Goal: Task Accomplishment & Management: Complete application form

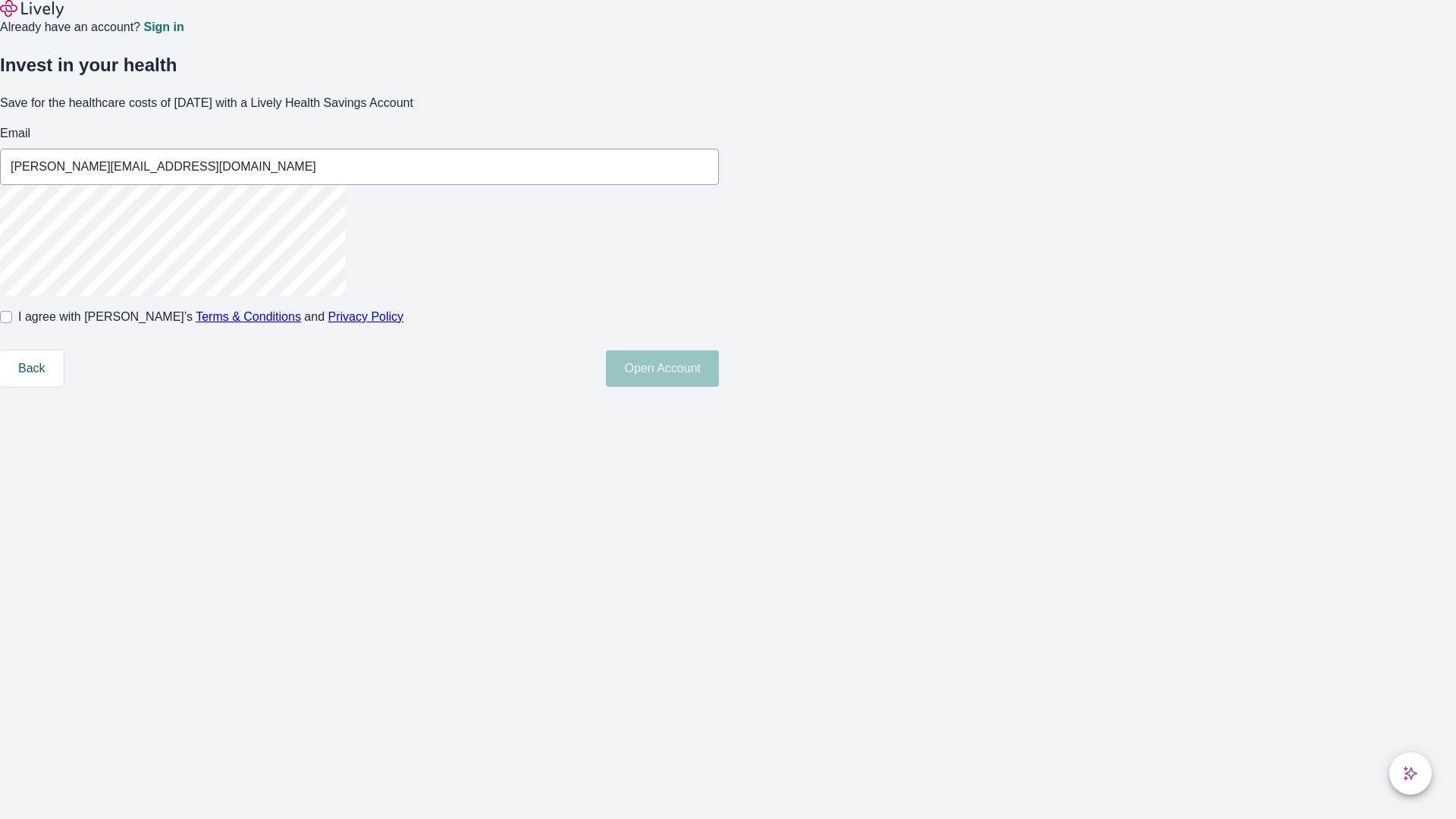
click at [12, 323] on input "I agree with Lively’s Terms & Conditions and Privacy Policy" at bounding box center [6, 317] width 12 height 12
checkbox input "true"
click at [719, 387] on button "Open Account" at bounding box center [662, 368] width 113 height 36
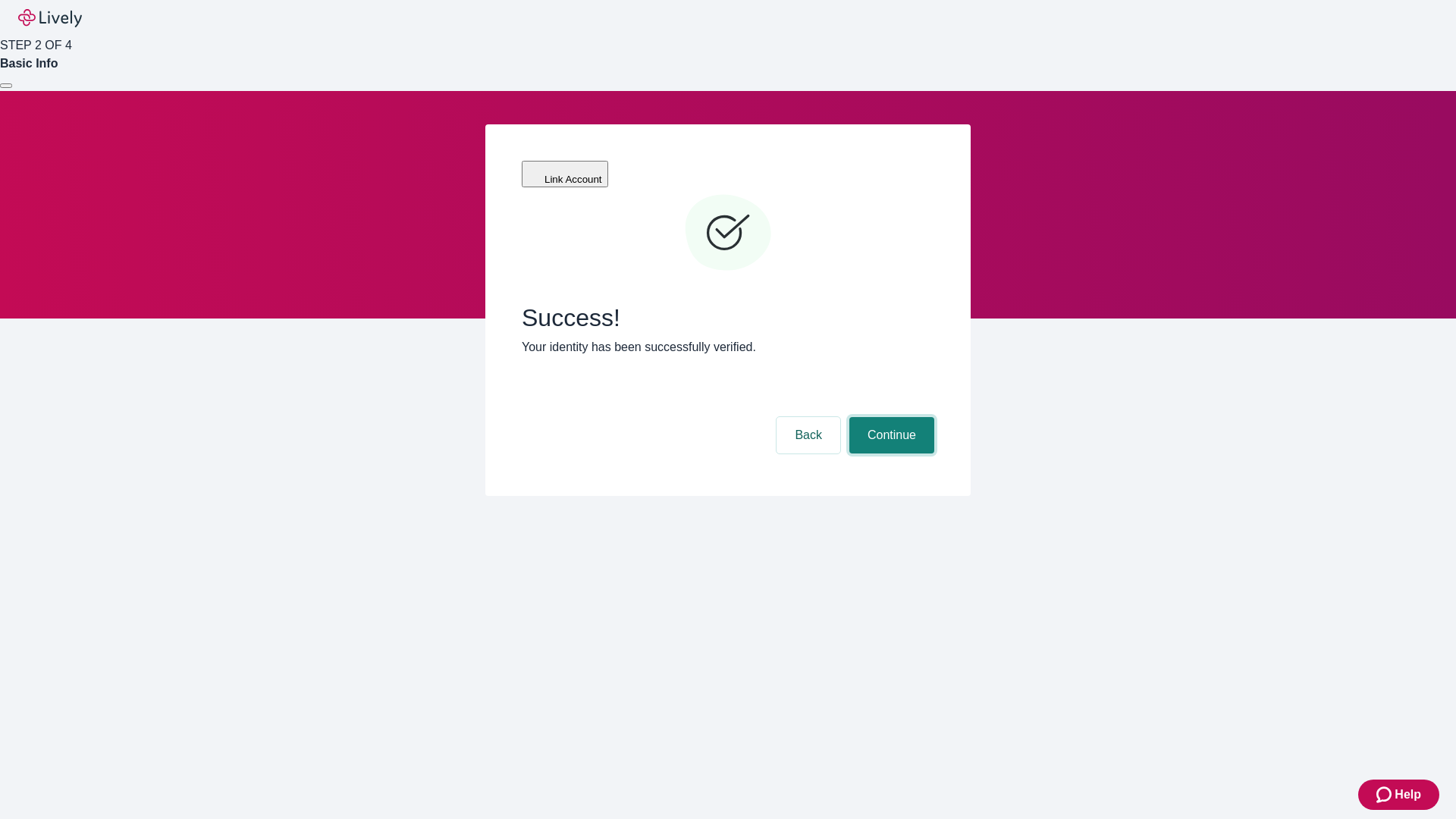
click at [889, 417] on button "Continue" at bounding box center [891, 435] width 85 height 36
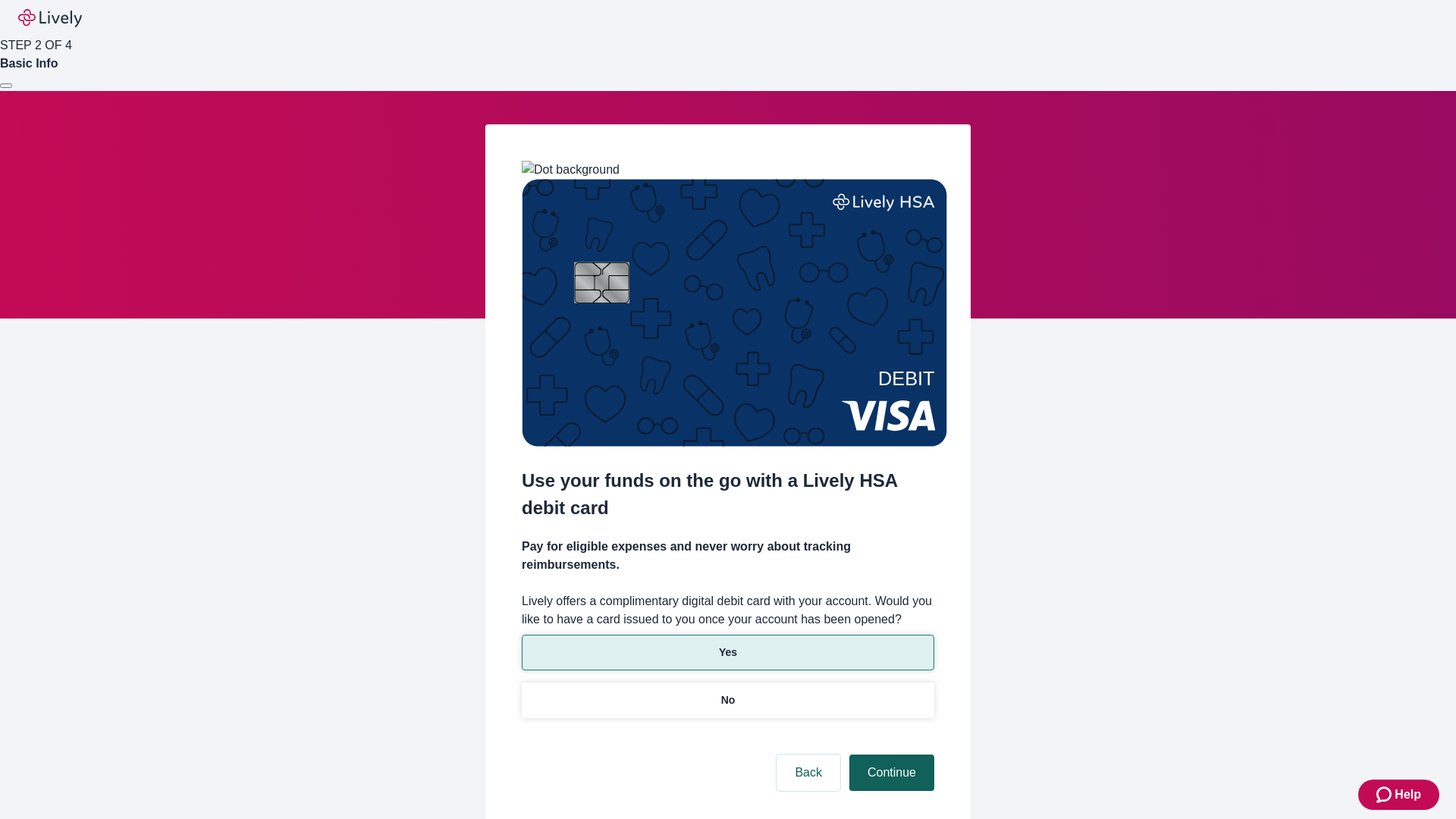
click at [728, 644] on p "Yes" at bounding box center [728, 652] width 18 height 16
click at [889, 755] on button "Continue" at bounding box center [891, 772] width 85 height 36
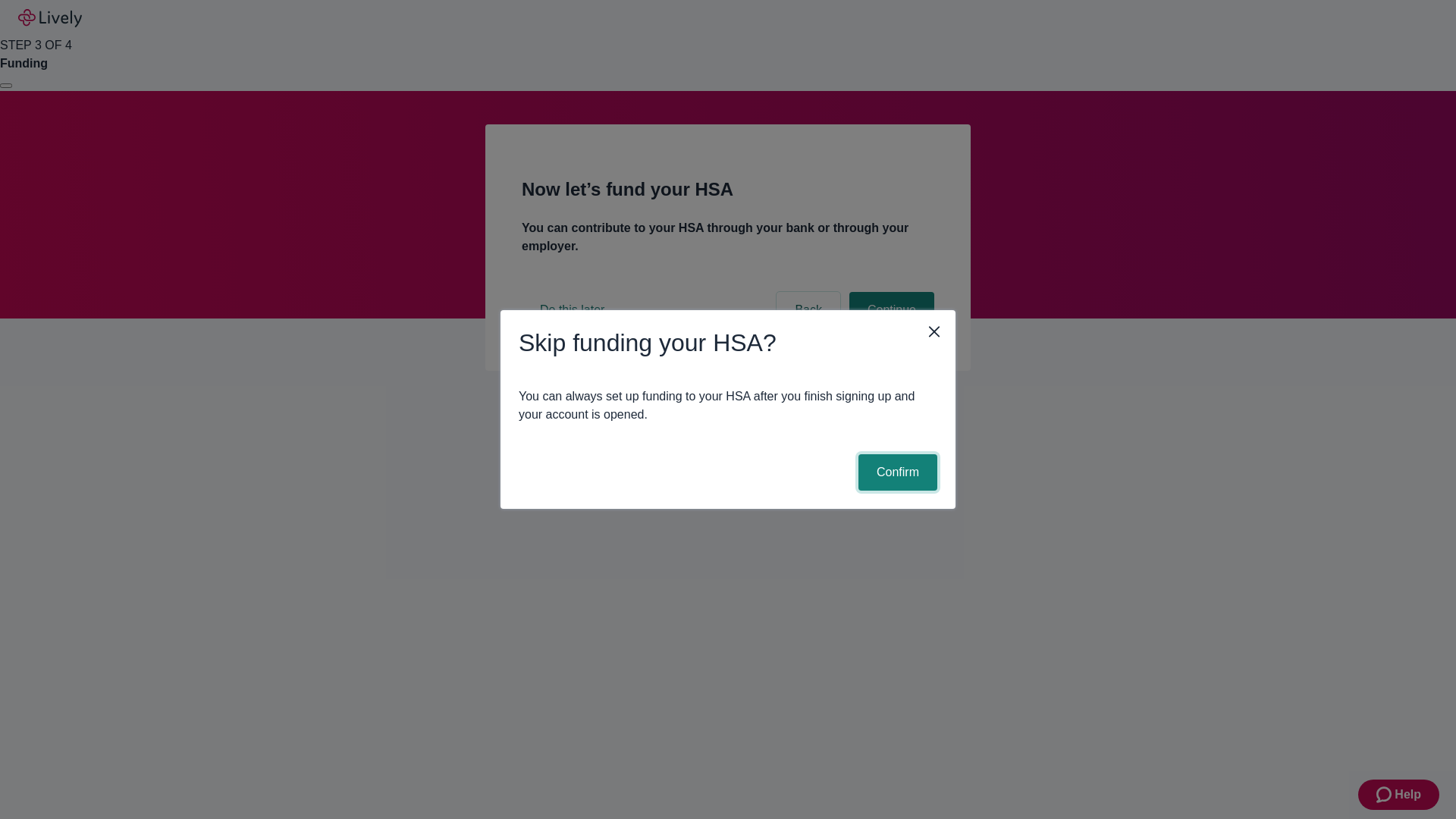
click at [896, 473] on button "Confirm" at bounding box center [898, 472] width 78 height 36
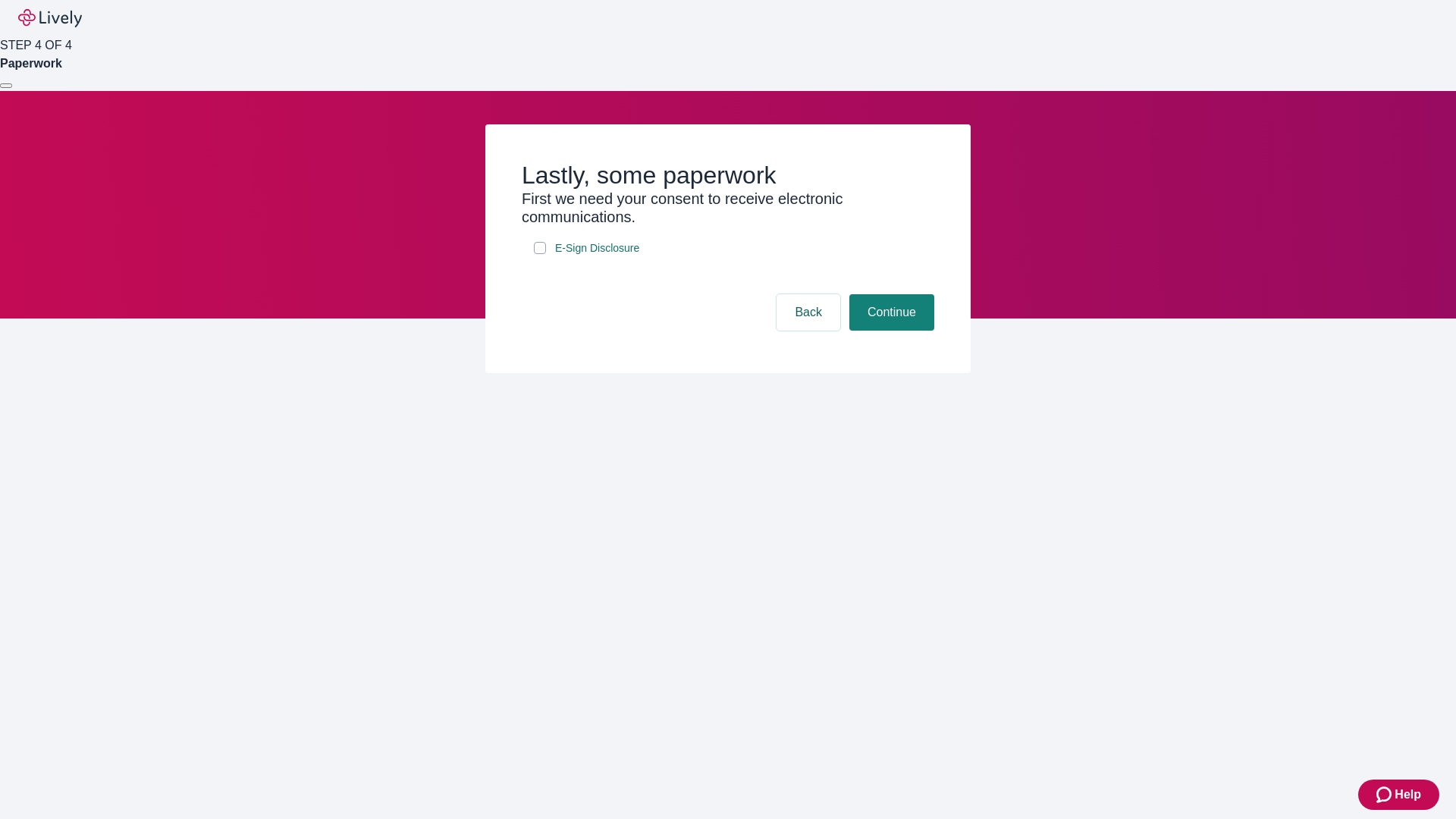
click at [540, 254] on input "E-Sign Disclosure" at bounding box center [540, 247] width 12 height 12
checkbox input "true"
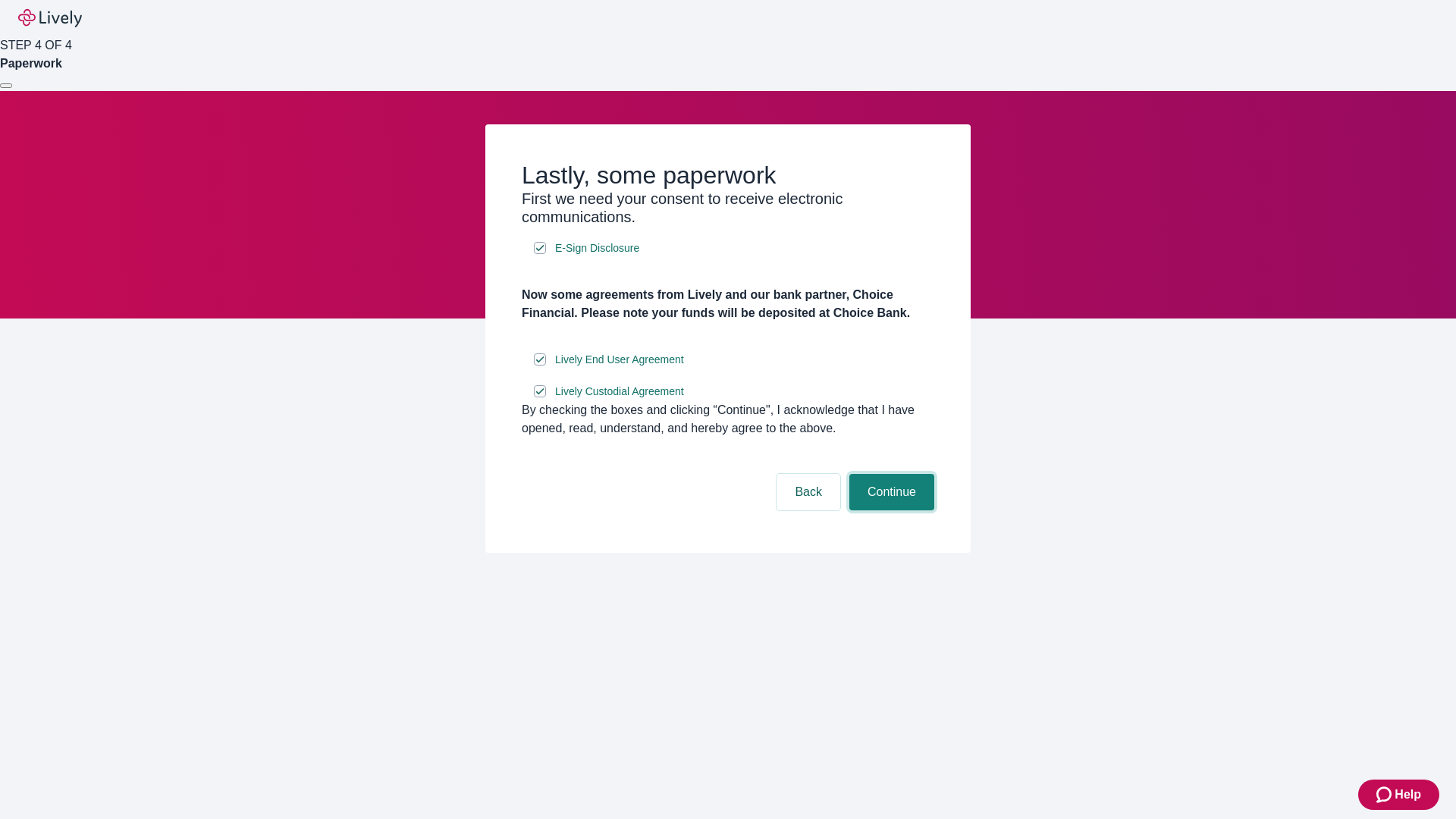
click at [889, 510] on button "Continue" at bounding box center [891, 491] width 85 height 36
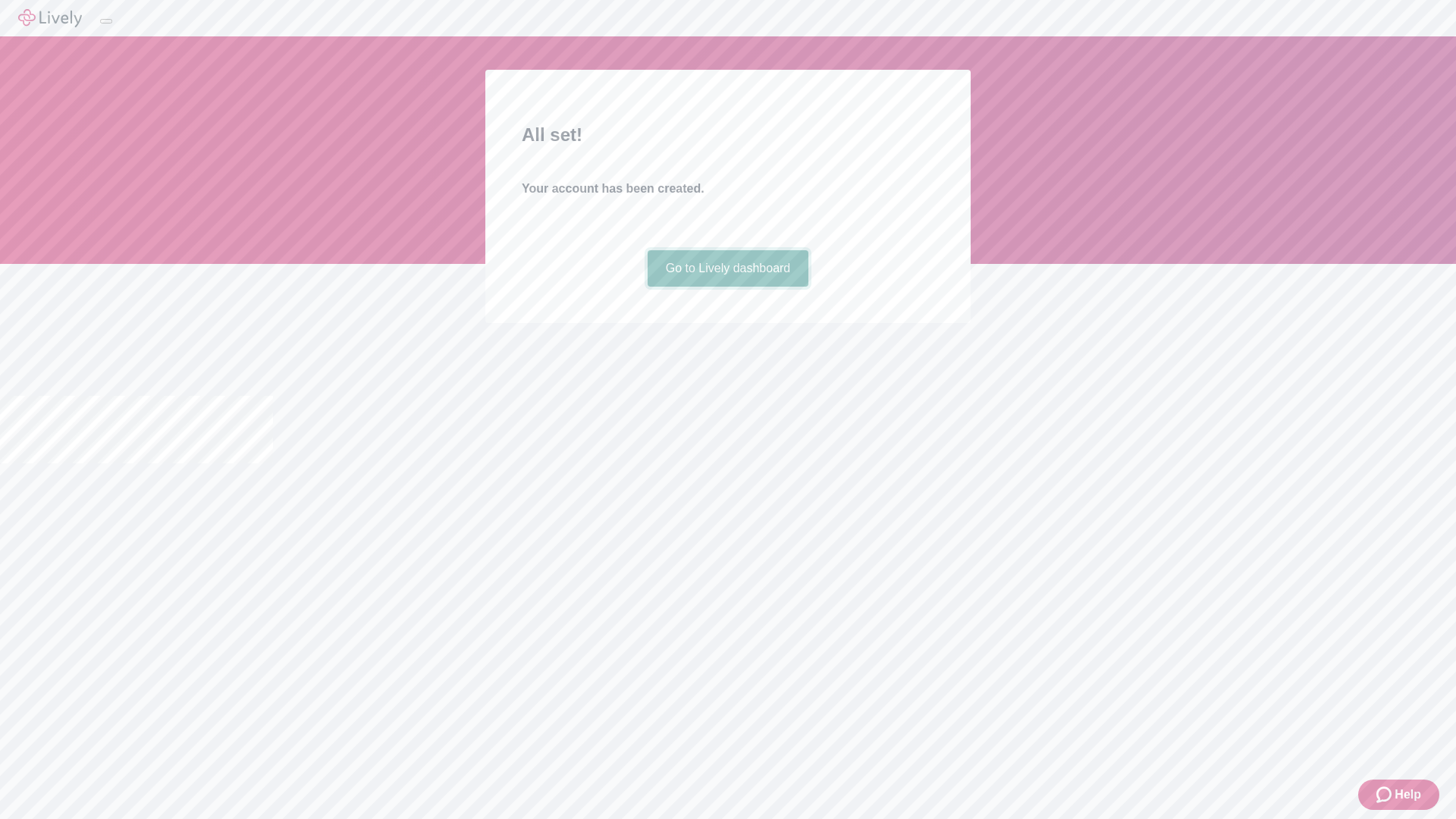
click at [728, 287] on link "Go to Lively dashboard" at bounding box center [728, 268] width 162 height 36
